Goal: Check status: Check status

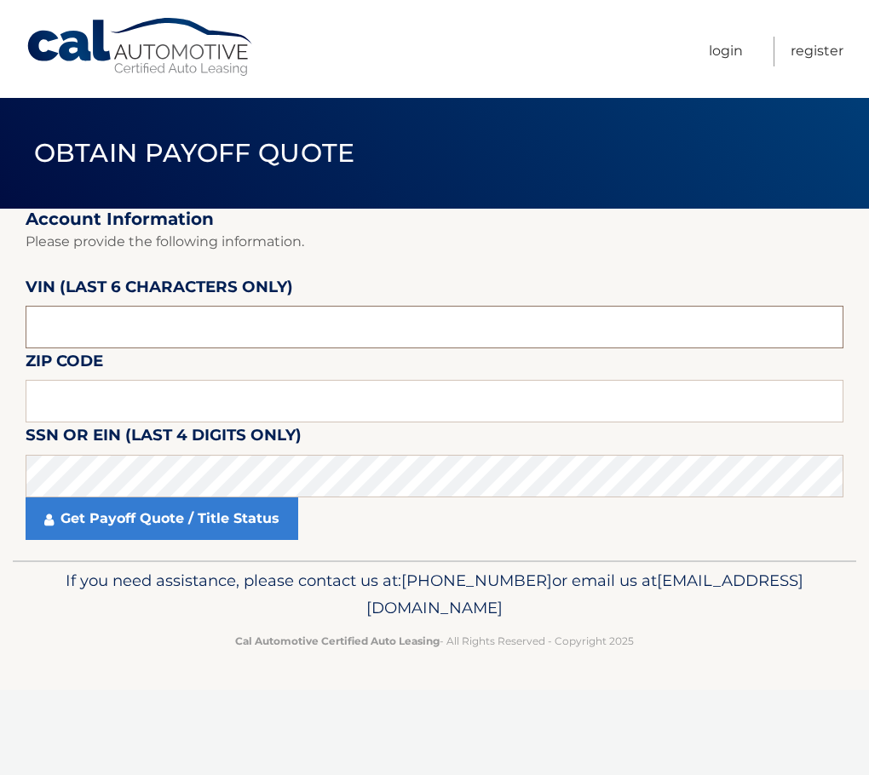
click at [215, 325] on input "text" at bounding box center [435, 327] width 818 height 43
click at [145, 330] on input "text" at bounding box center [435, 327] width 818 height 43
type input "282646"
type input "11784"
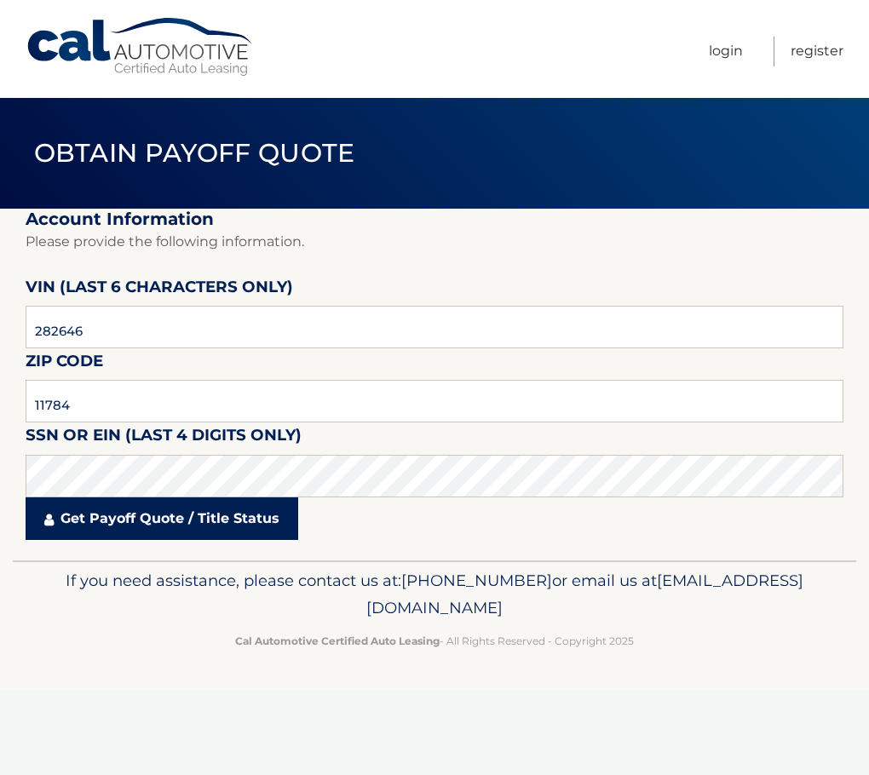
click at [123, 529] on link "Get Payoff Quote / Title Status" at bounding box center [162, 518] width 273 height 43
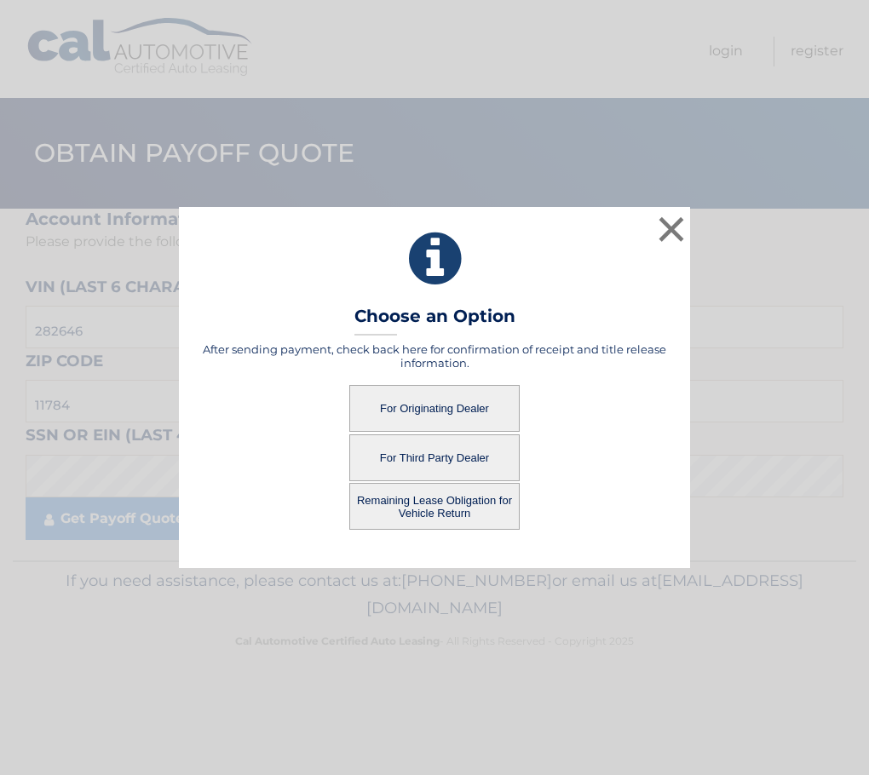
click at [498, 415] on button "For Originating Dealer" at bounding box center [434, 408] width 170 height 47
click at [467, 405] on button "For Originating Dealer" at bounding box center [434, 408] width 170 height 47
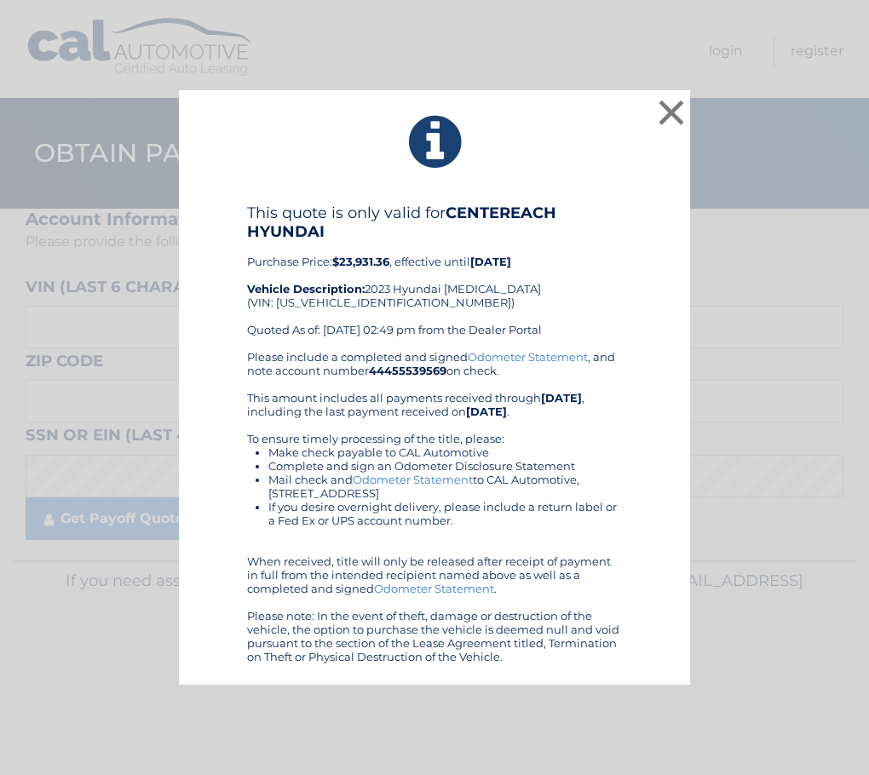
click at [468, 340] on div "This quote is only valid for CENTEREACH HYUNDAI Purchase Price: $23,931.36 , ef…" at bounding box center [434, 277] width 375 height 147
click at [667, 116] on button "×" at bounding box center [671, 112] width 34 height 34
